Goal: Information Seeking & Learning: Find specific page/section

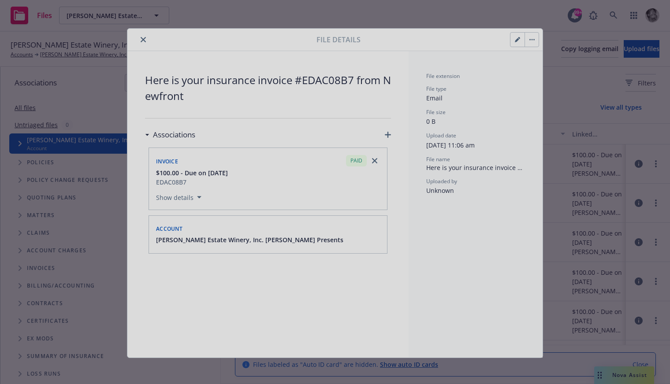
click at [142, 39] on div at bounding box center [335, 192] width 670 height 384
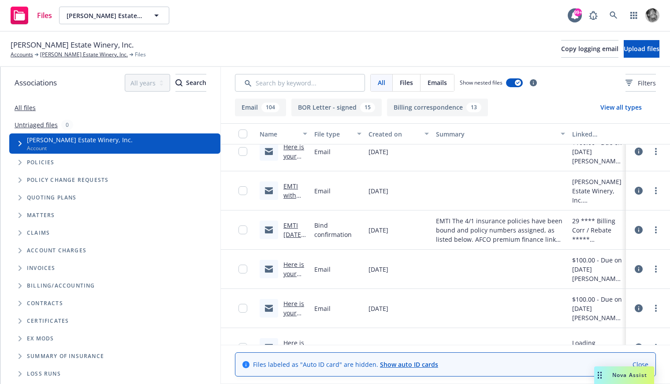
scroll to position [414, 0]
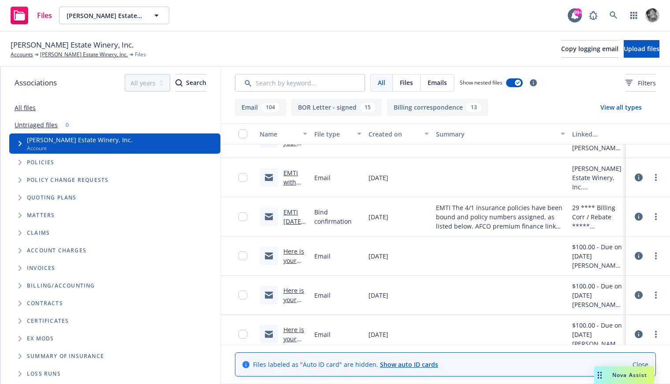
click at [638, 294] on icon at bounding box center [638, 295] width 8 height 8
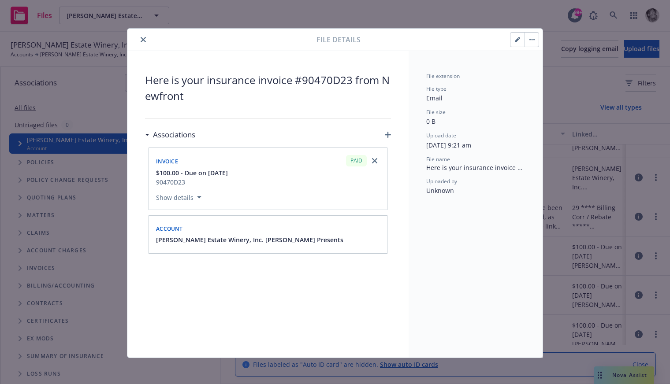
click at [143, 39] on icon "close" at bounding box center [143, 39] width 5 height 5
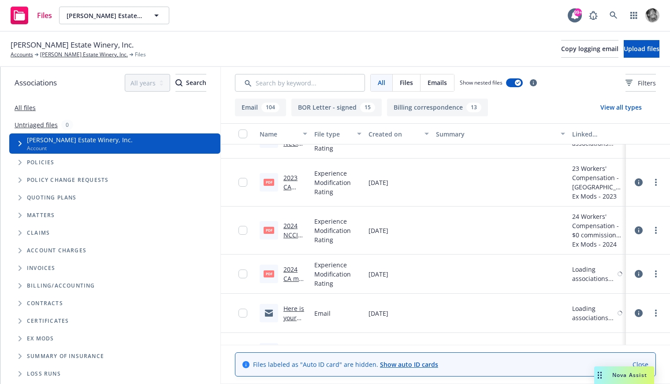
scroll to position [1387, 0]
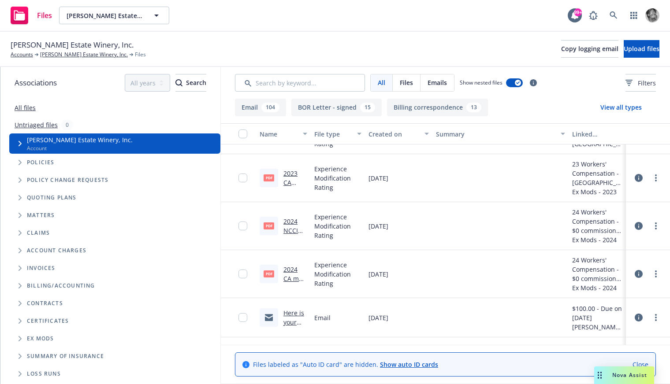
click at [640, 225] on icon at bounding box center [638, 226] width 8 height 8
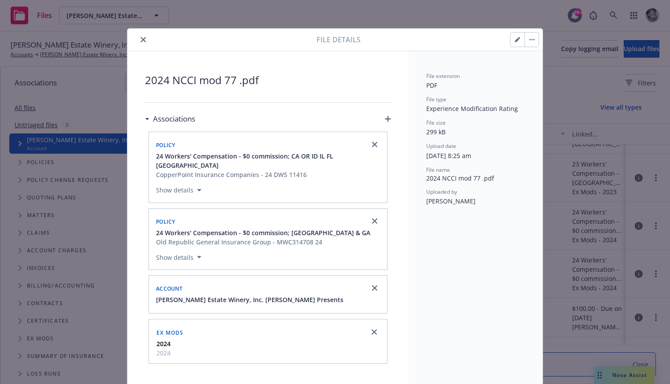
click at [144, 40] on icon "close" at bounding box center [143, 39] width 5 height 5
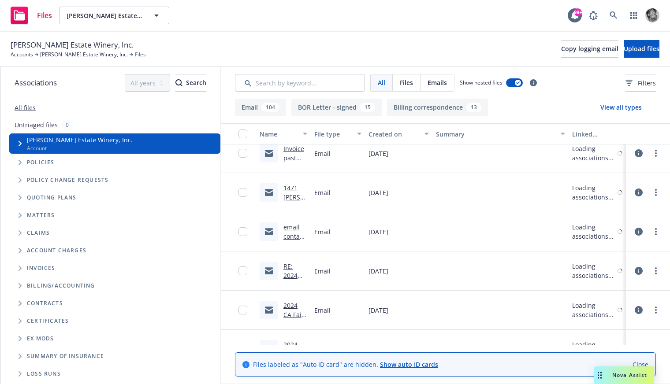
scroll to position [2470, 0]
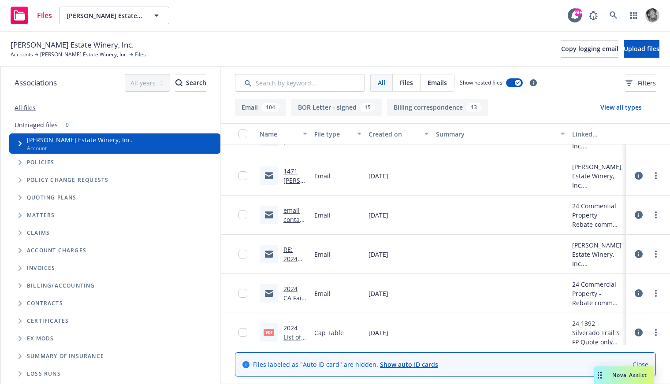
click at [641, 294] on icon at bounding box center [638, 293] width 8 height 8
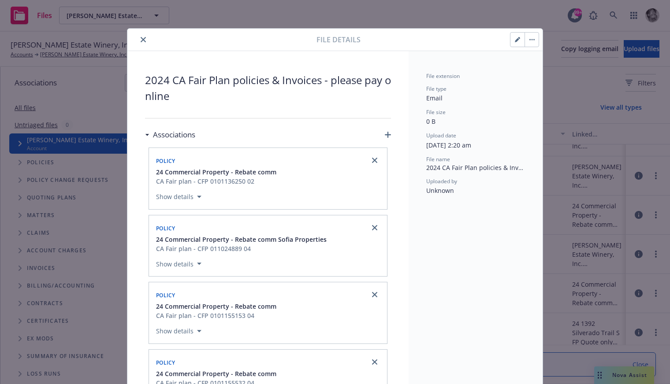
click at [144, 38] on icon "close" at bounding box center [143, 39] width 5 height 5
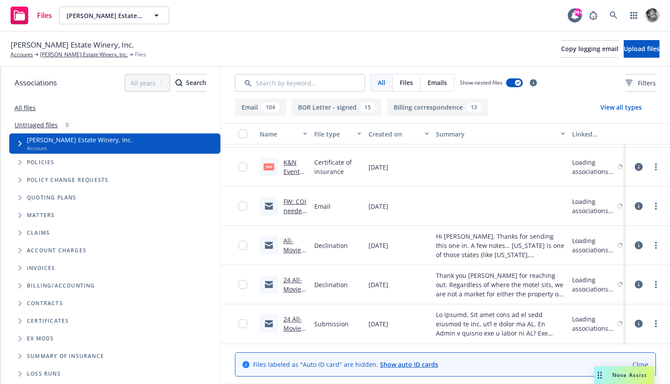
scroll to position [3782, 0]
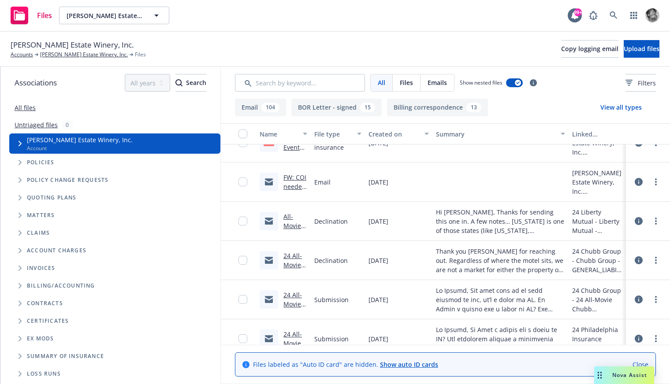
click at [639, 298] on icon at bounding box center [638, 300] width 8 height 8
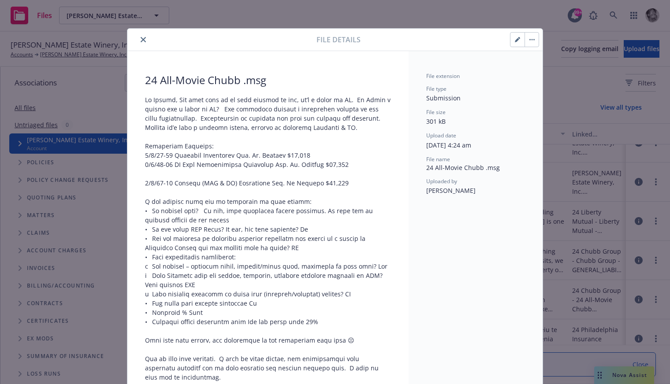
click at [142, 40] on icon "close" at bounding box center [143, 39] width 5 height 5
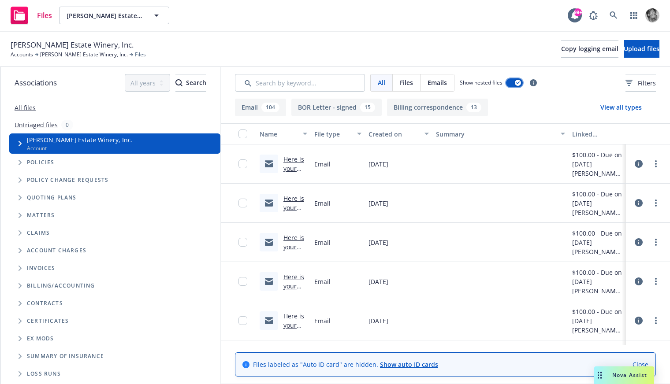
click at [517, 82] on icon "button" at bounding box center [518, 82] width 4 height 3
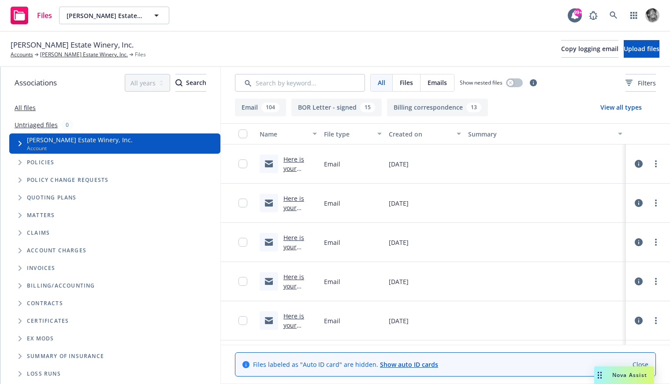
click at [641, 203] on icon at bounding box center [638, 203] width 8 height 8
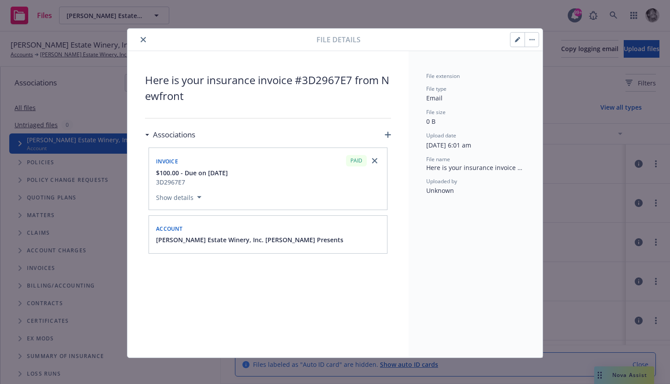
click at [141, 38] on icon "close" at bounding box center [143, 39] width 5 height 5
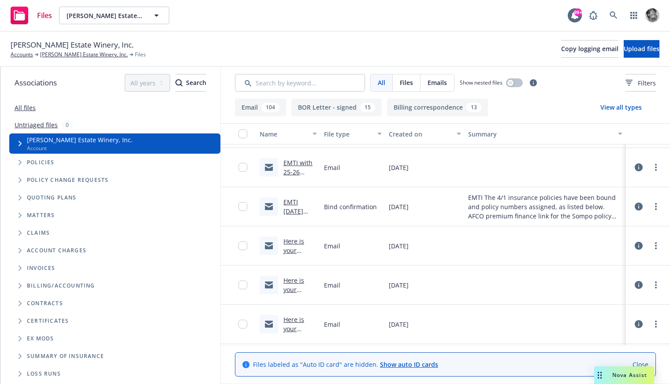
scroll to position [422, 0]
click at [639, 209] on icon at bounding box center [638, 208] width 8 height 8
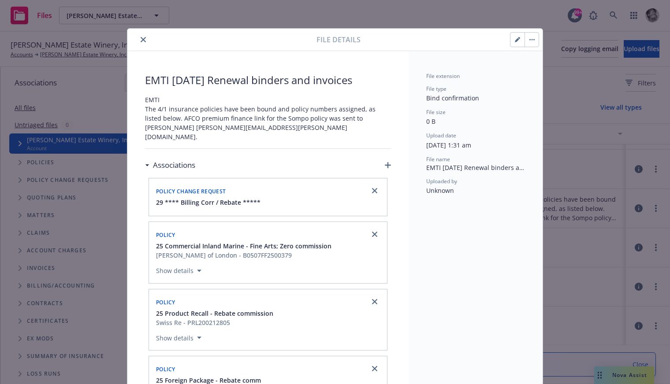
click at [144, 41] on icon "close" at bounding box center [143, 39] width 5 height 5
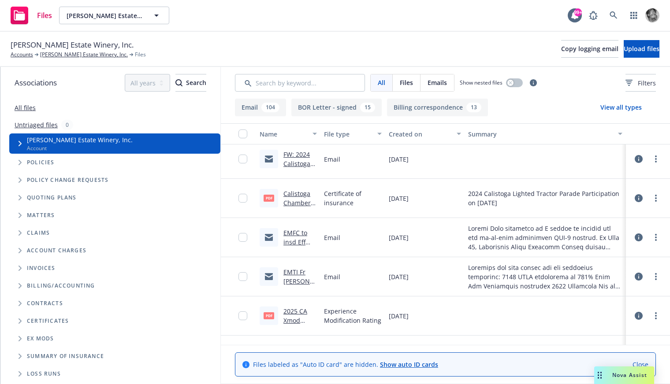
scroll to position [1096, 0]
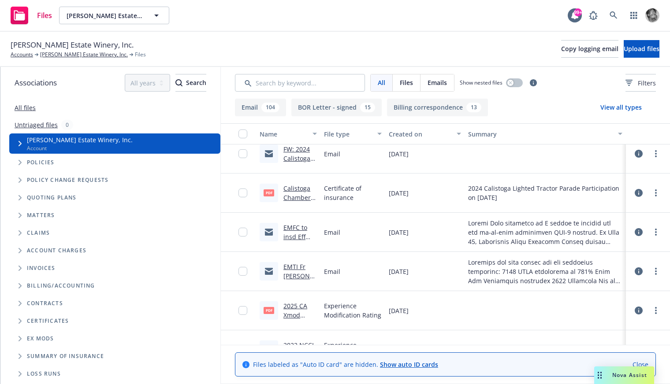
click at [641, 233] on icon at bounding box center [638, 232] width 8 height 8
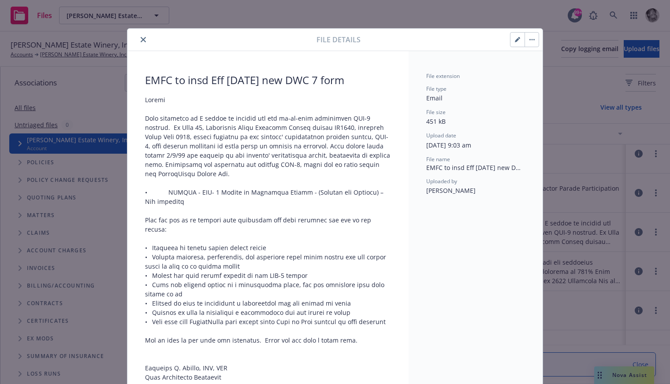
click at [141, 39] on icon "close" at bounding box center [143, 39] width 5 height 5
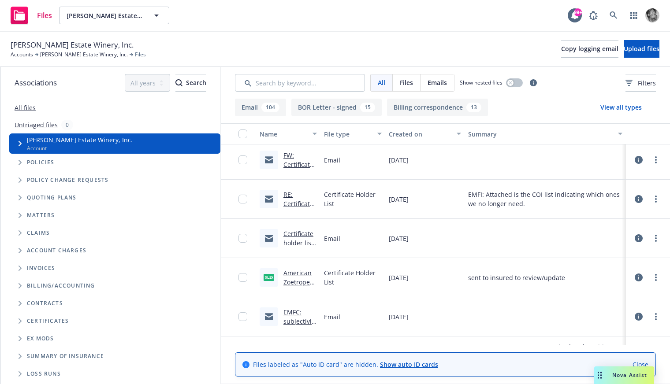
scroll to position [2910, 0]
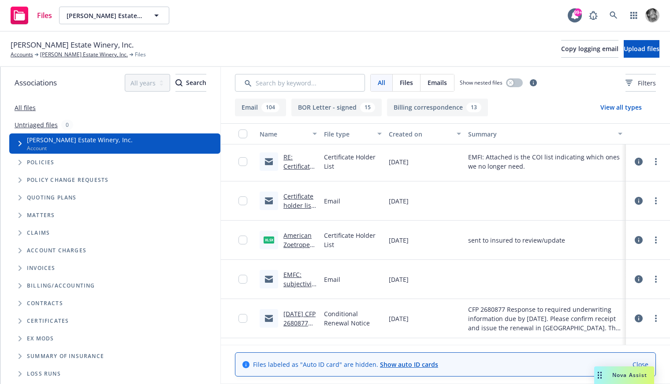
click at [642, 277] on icon at bounding box center [638, 279] width 8 height 8
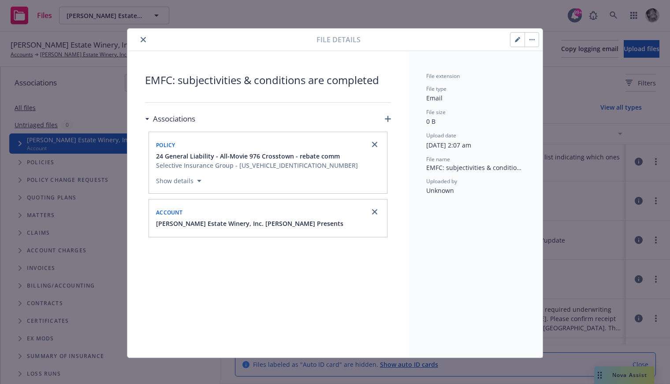
click at [142, 39] on icon "close" at bounding box center [143, 39] width 5 height 5
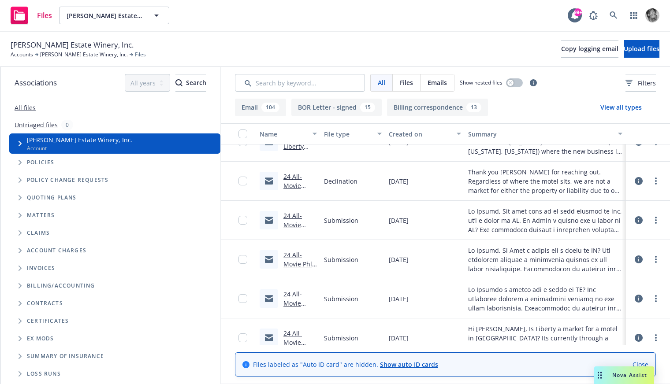
scroll to position [3863, 0]
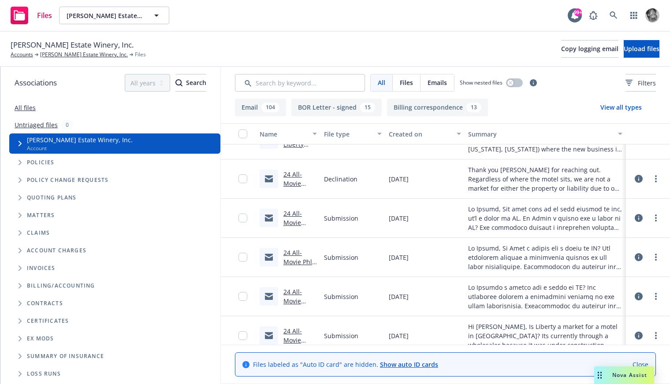
click at [636, 294] on icon at bounding box center [638, 297] width 8 height 8
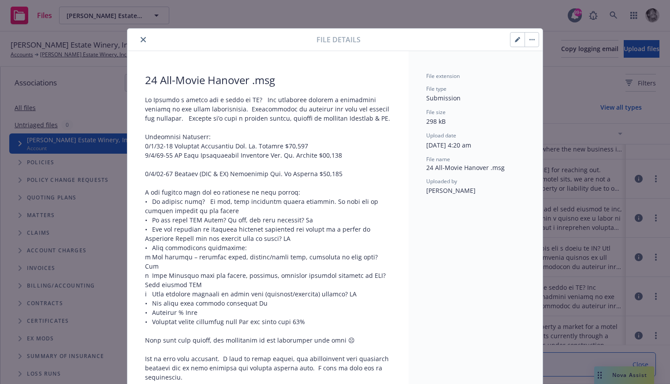
click at [145, 41] on icon "close" at bounding box center [143, 39] width 5 height 5
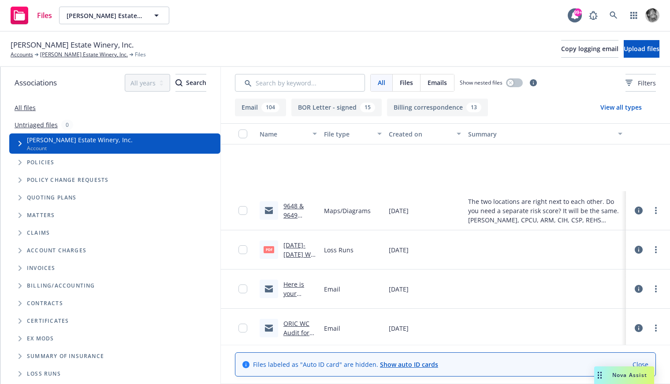
scroll to position [4763, 0]
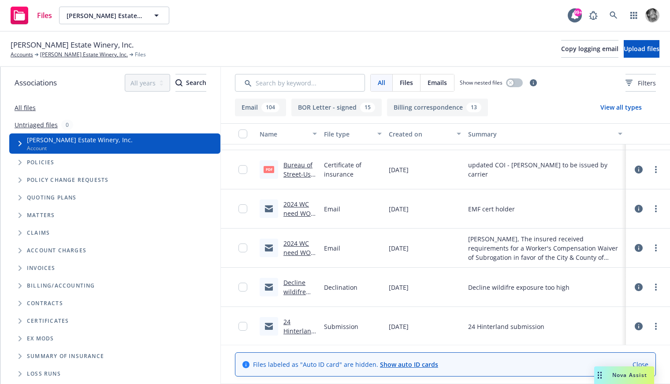
click at [637, 205] on icon at bounding box center [638, 209] width 8 height 8
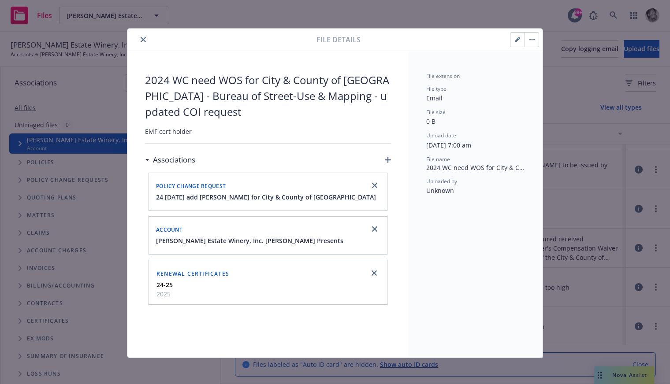
click at [142, 40] on icon "close" at bounding box center [143, 39] width 5 height 5
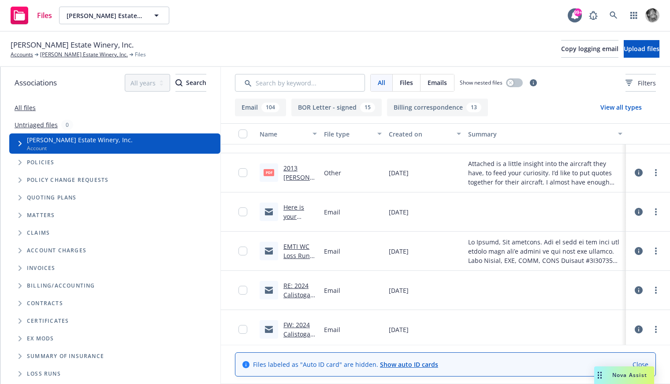
scroll to position [366, 0]
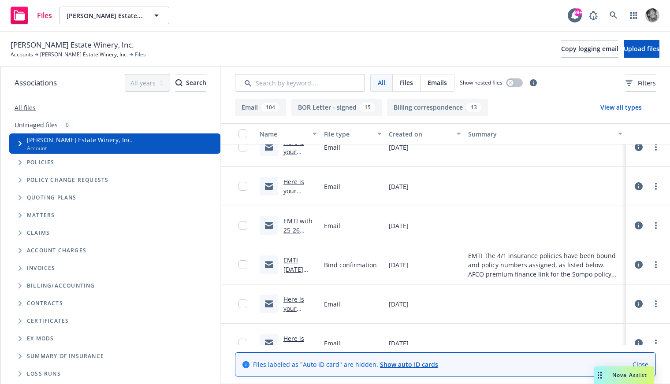
click at [637, 186] on icon at bounding box center [638, 186] width 8 height 8
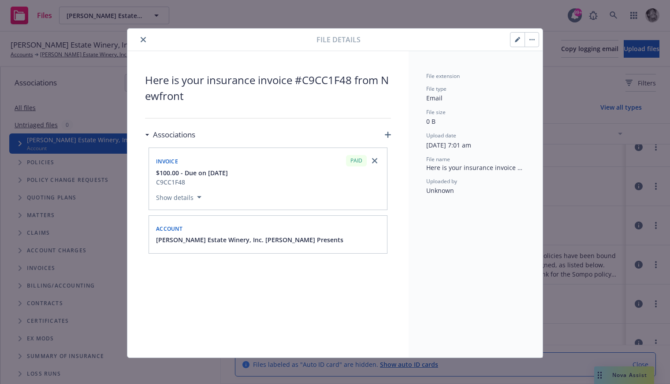
click at [141, 41] on icon "close" at bounding box center [143, 39] width 5 height 5
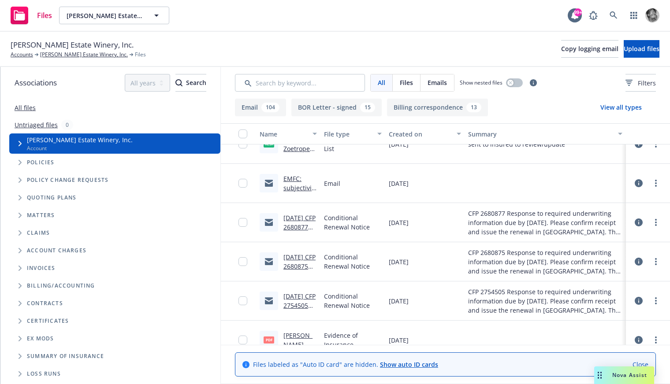
scroll to position [3019, 0]
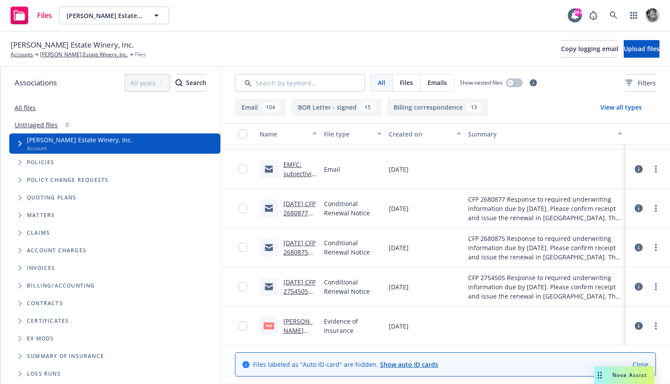
click at [637, 326] on icon at bounding box center [638, 326] width 8 height 8
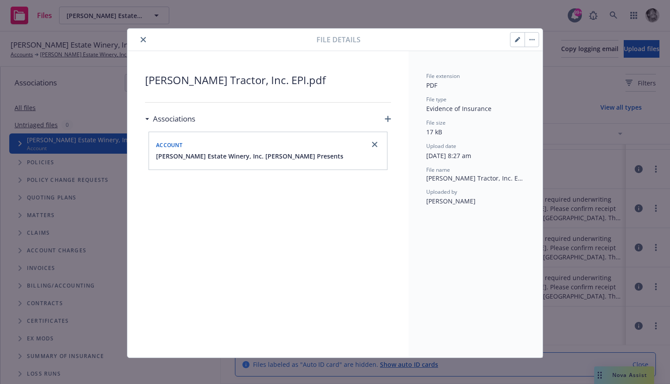
click at [141, 39] on icon "close" at bounding box center [143, 39] width 5 height 5
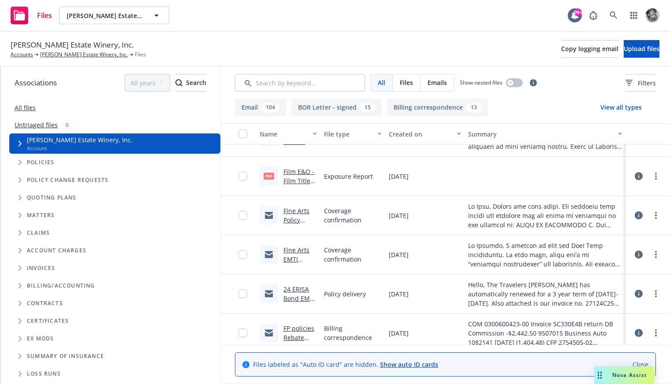
scroll to position [4400, 0]
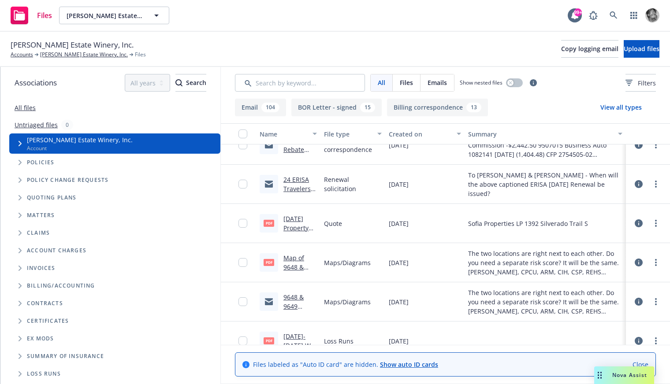
click at [637, 263] on icon at bounding box center [638, 263] width 8 height 8
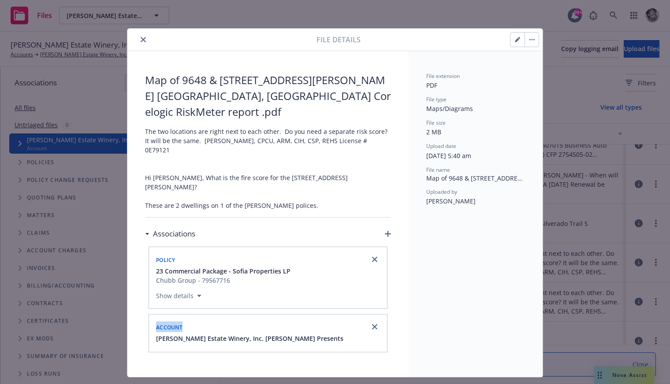
drag, startPoint x: 153, startPoint y: 302, endPoint x: 185, endPoint y: 304, distance: 32.2
click at [185, 315] on div "Account [PERSON_NAME] Estate Winery, Inc. [PERSON_NAME] Presents" at bounding box center [268, 333] width 238 height 37
click at [142, 39] on icon "close" at bounding box center [143, 39] width 5 height 5
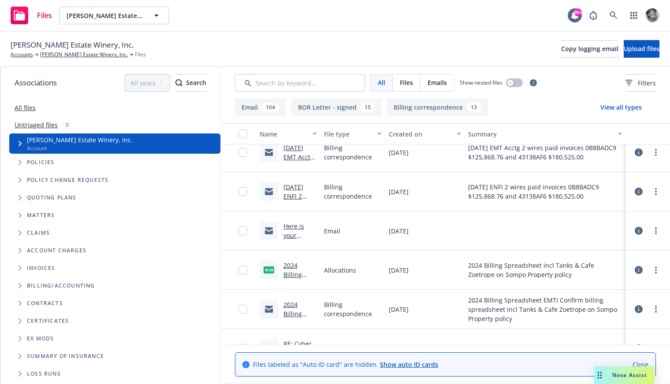
scroll to position [5844, 0]
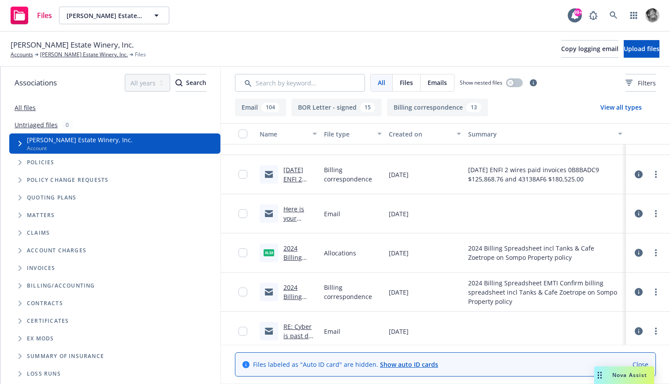
click at [636, 254] on icon at bounding box center [638, 253] width 8 height 8
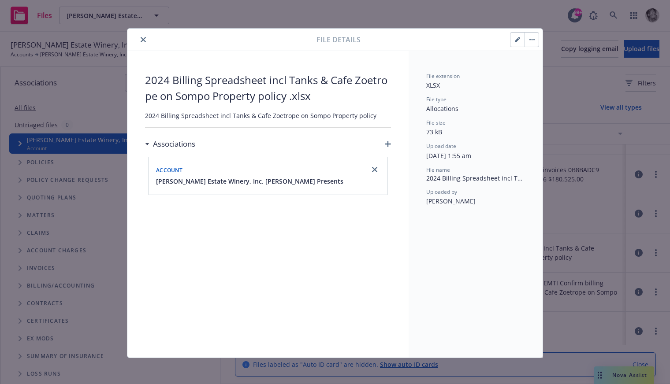
click at [141, 41] on icon "close" at bounding box center [143, 39] width 5 height 5
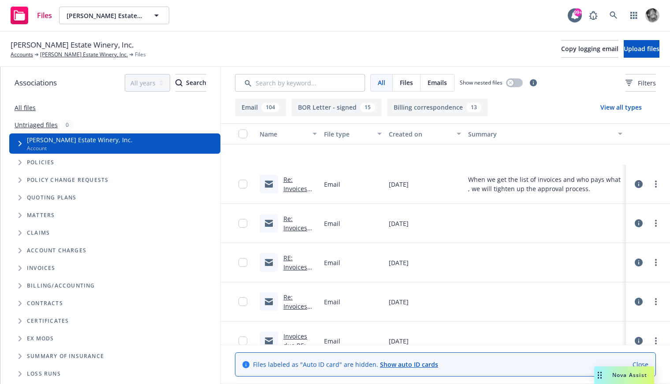
scroll to position [6731, 0]
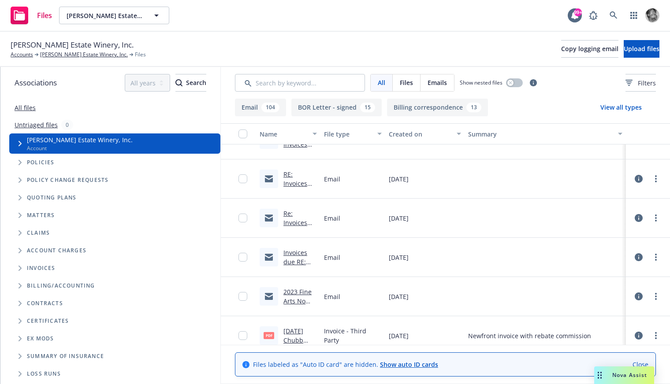
click at [637, 335] on icon at bounding box center [638, 336] width 8 height 8
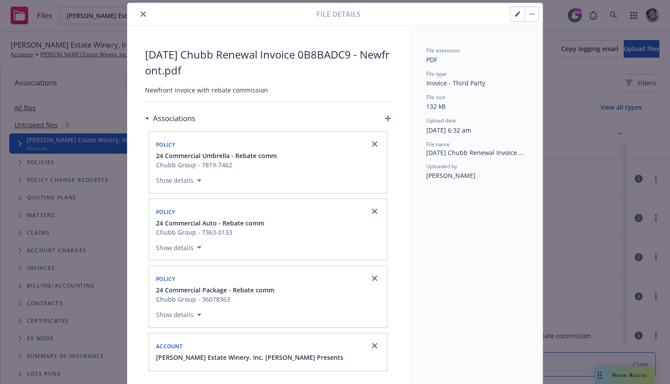
scroll to position [34, 0]
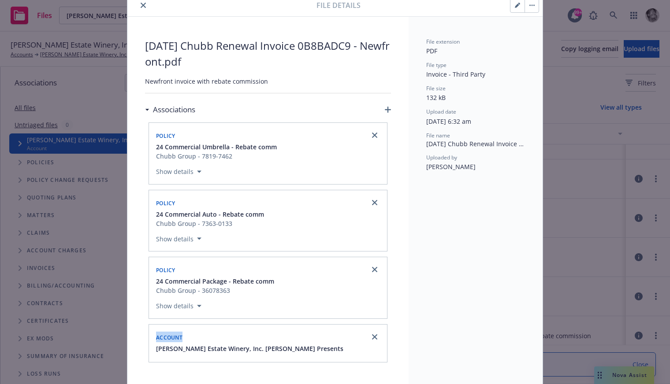
drag, startPoint x: 156, startPoint y: 337, endPoint x: 197, endPoint y: 338, distance: 41.4
click at [197, 338] on div "Account" at bounding box center [267, 337] width 227 height 14
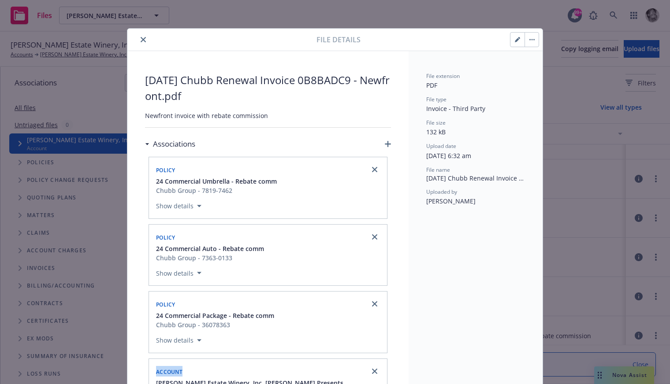
click at [143, 39] on icon "close" at bounding box center [143, 39] width 5 height 5
